Goal: Check status

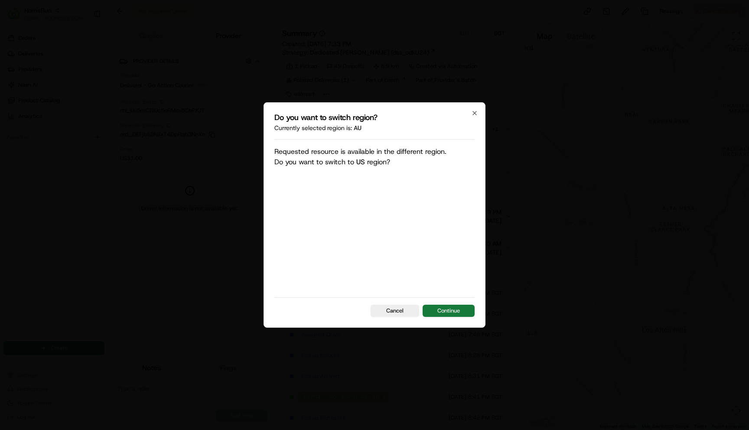
click at [442, 308] on button "Continue" at bounding box center [449, 311] width 52 height 12
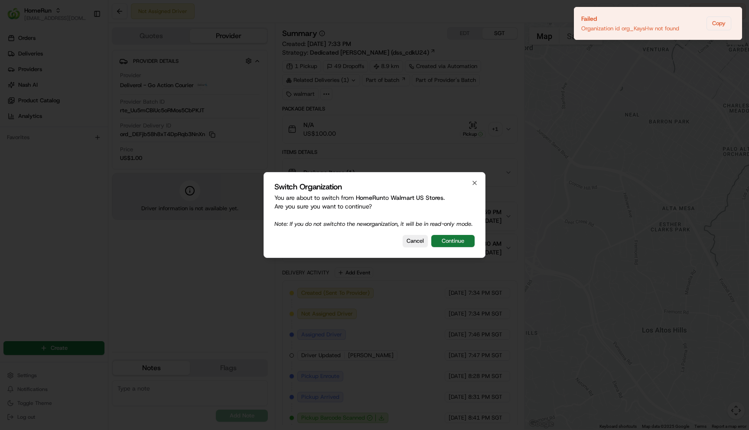
click at [450, 245] on button "Continue" at bounding box center [452, 241] width 43 height 12
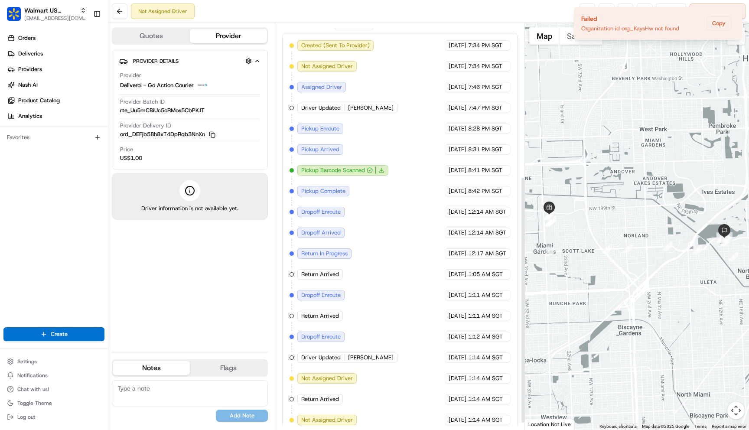
scroll to position [263, 0]
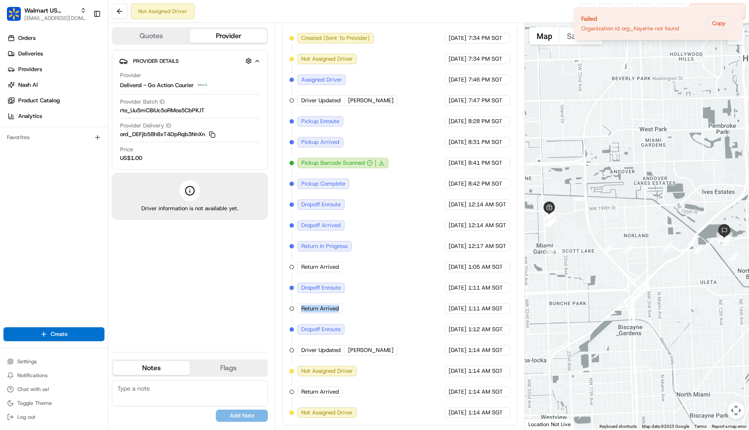
drag, startPoint x: 300, startPoint y: 308, endPoint x: 340, endPoint y: 307, distance: 39.9
click at [340, 307] on div "Return Arrived" at bounding box center [320, 308] width 46 height 10
copy span "Return Arrived"
click at [405, 278] on div "Created (Sent To Provider) Deliverol - Go Action Courier [DATE] 7:34 PM SGT Not…" at bounding box center [400, 225] width 220 height 385
click at [734, 11] on icon "Notifications (F8)" at bounding box center [734, 14] width 7 height 7
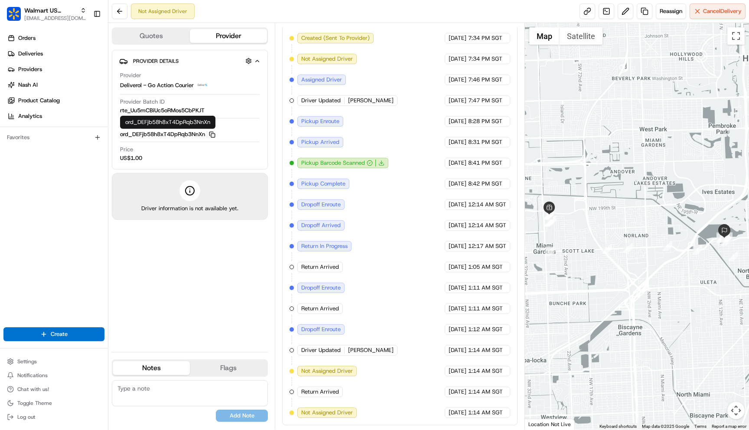
click at [213, 134] on icon "button" at bounding box center [212, 134] width 7 height 7
click at [62, 15] on span "[EMAIL_ADDRESS][DOMAIN_NAME]" at bounding box center [55, 18] width 62 height 7
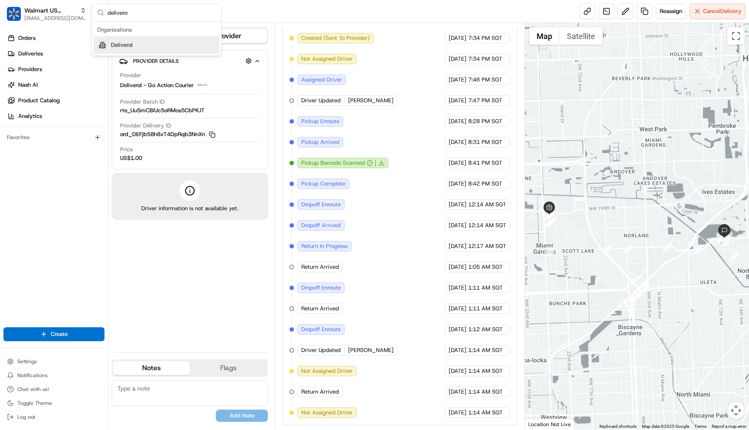
type input "delivero"
click at [114, 39] on div "Deliverol" at bounding box center [157, 44] width 126 height 17
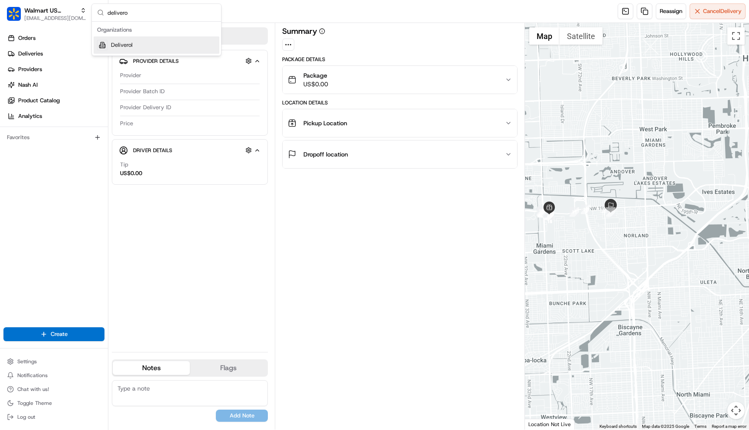
scroll to position [0, 0]
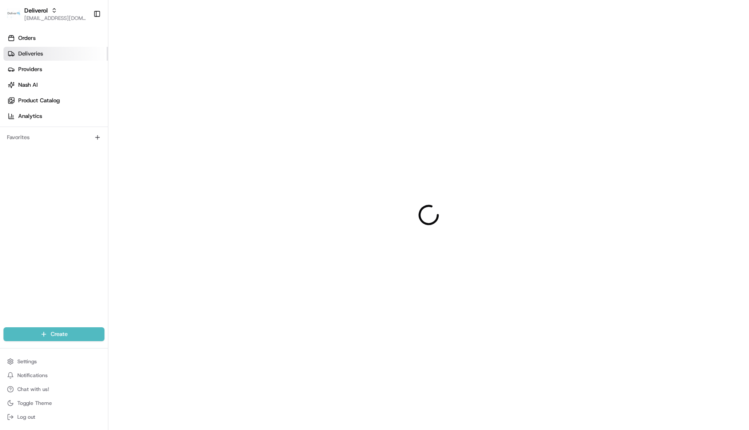
click at [65, 53] on link "Deliveries" at bounding box center [55, 54] width 104 height 14
